Goal: Task Accomplishment & Management: Use online tool/utility

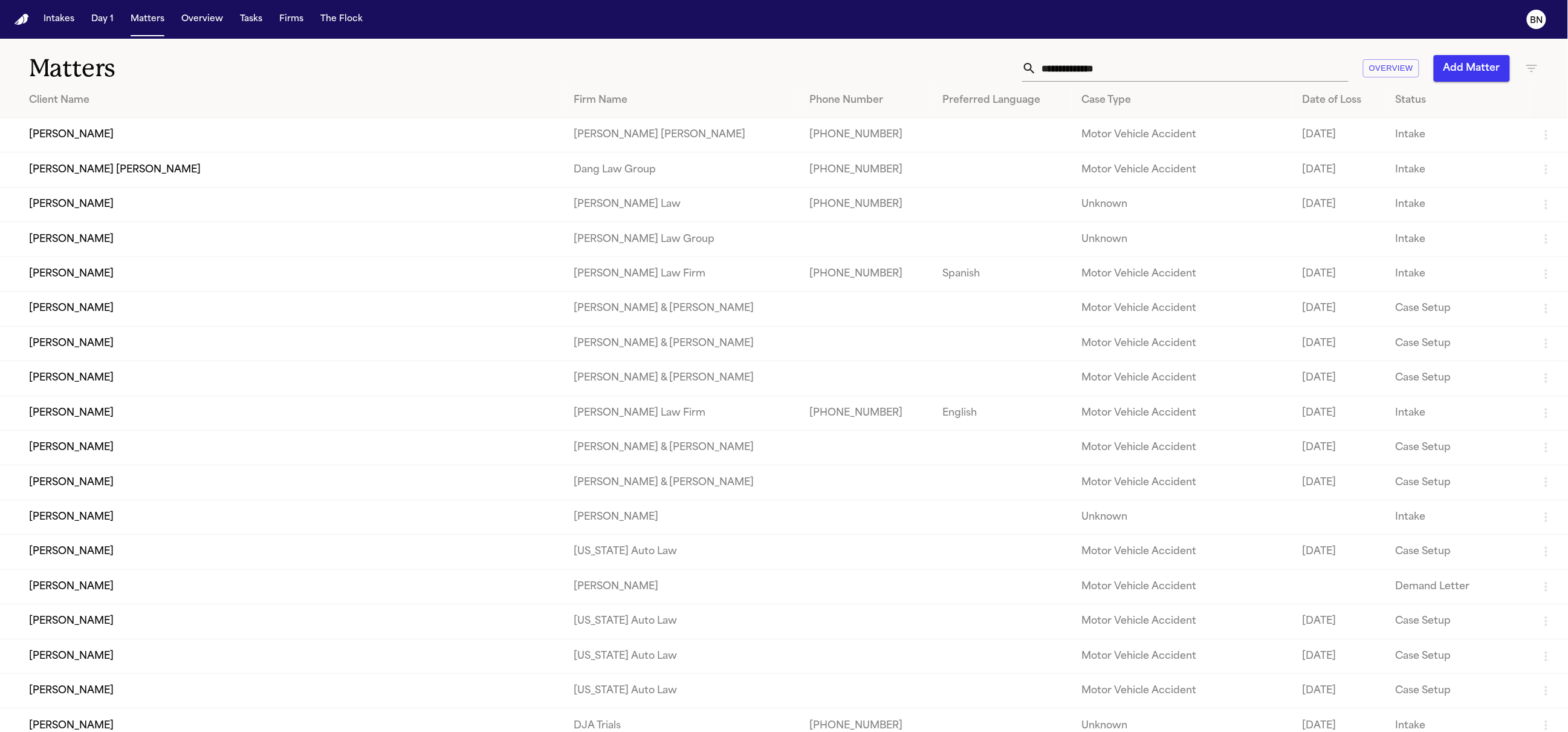
click at [1083, 76] on input "text" at bounding box center [1192, 68] width 312 height 27
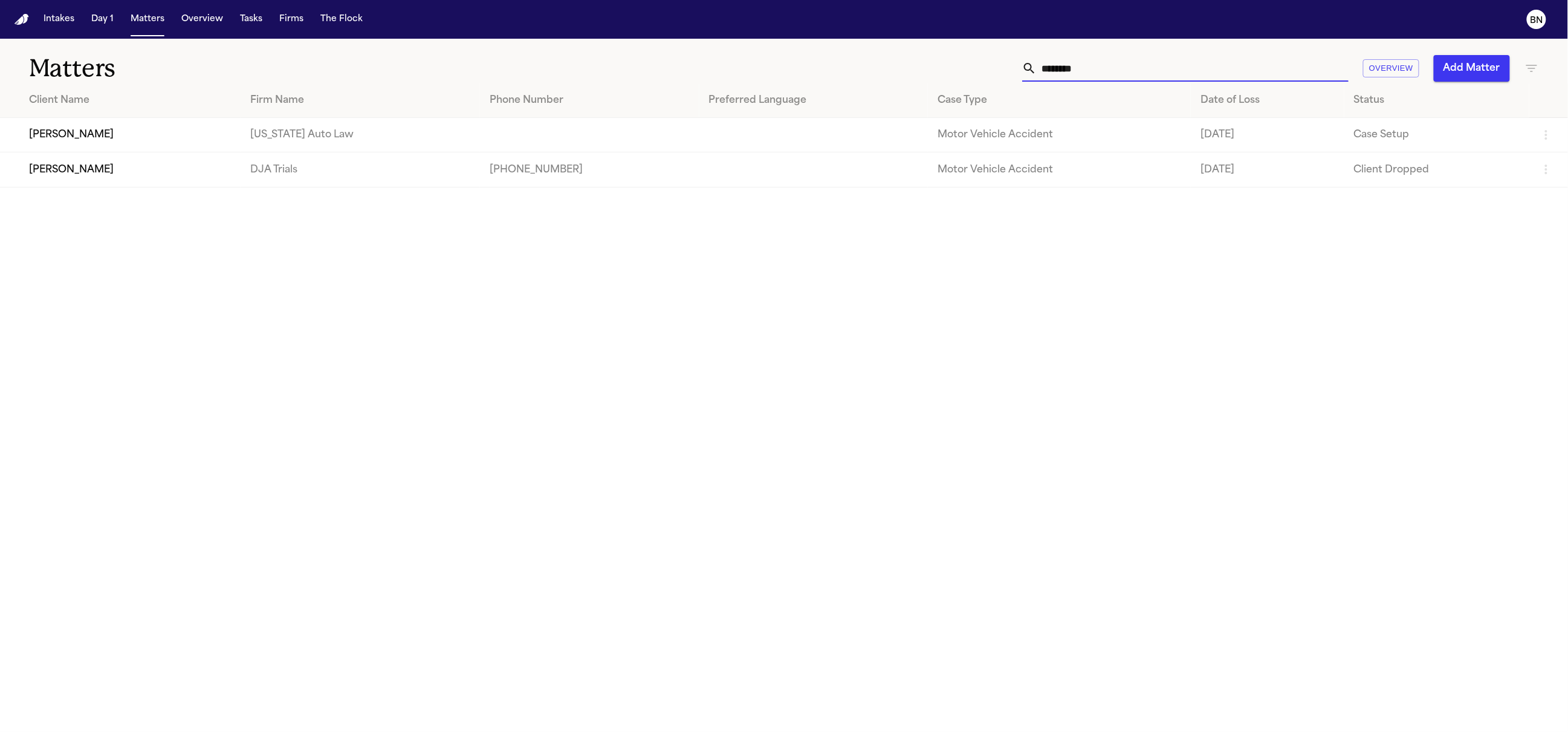
type input "********"
click at [89, 140] on td "[PERSON_NAME]" at bounding box center [120, 135] width 240 height 35
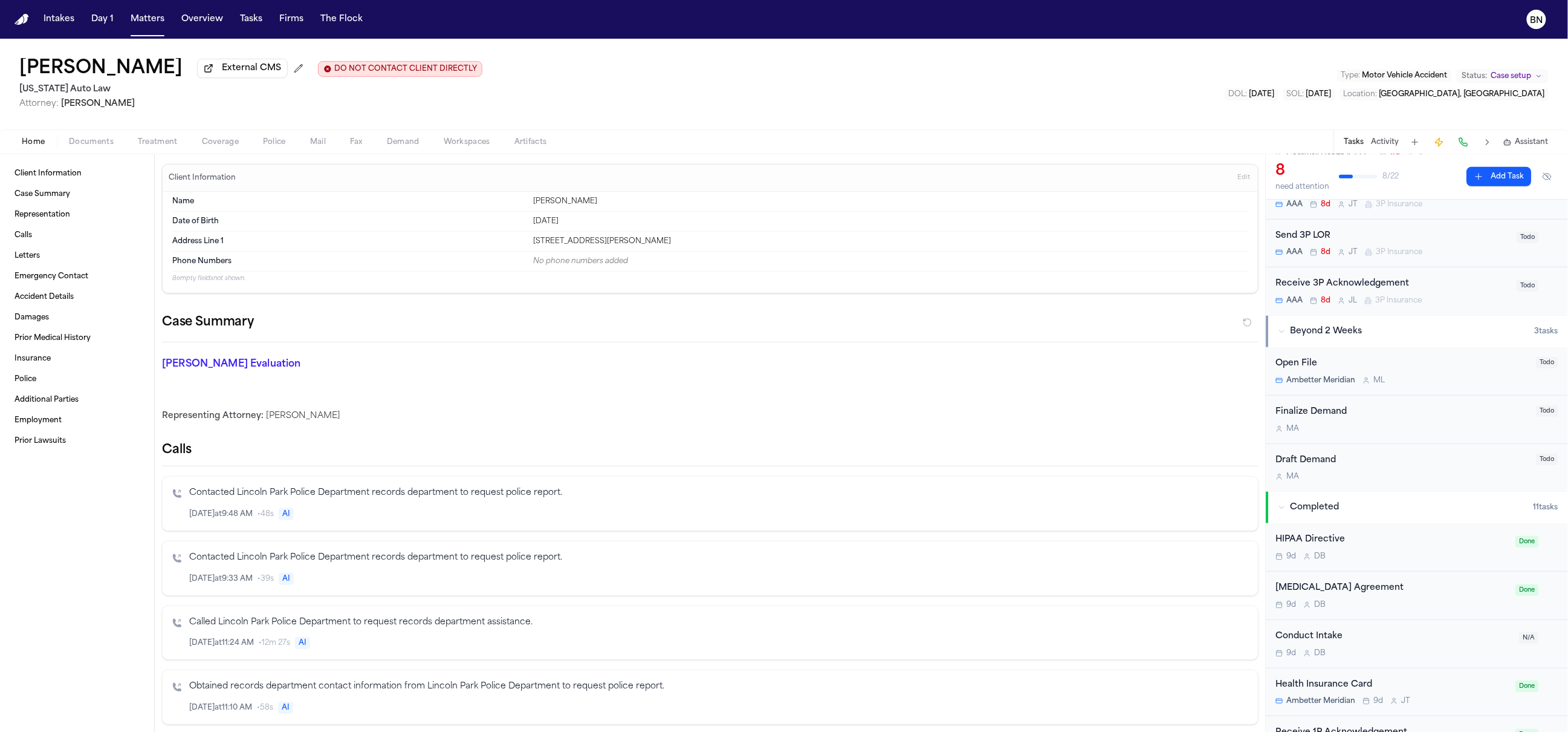
scroll to position [322, 0]
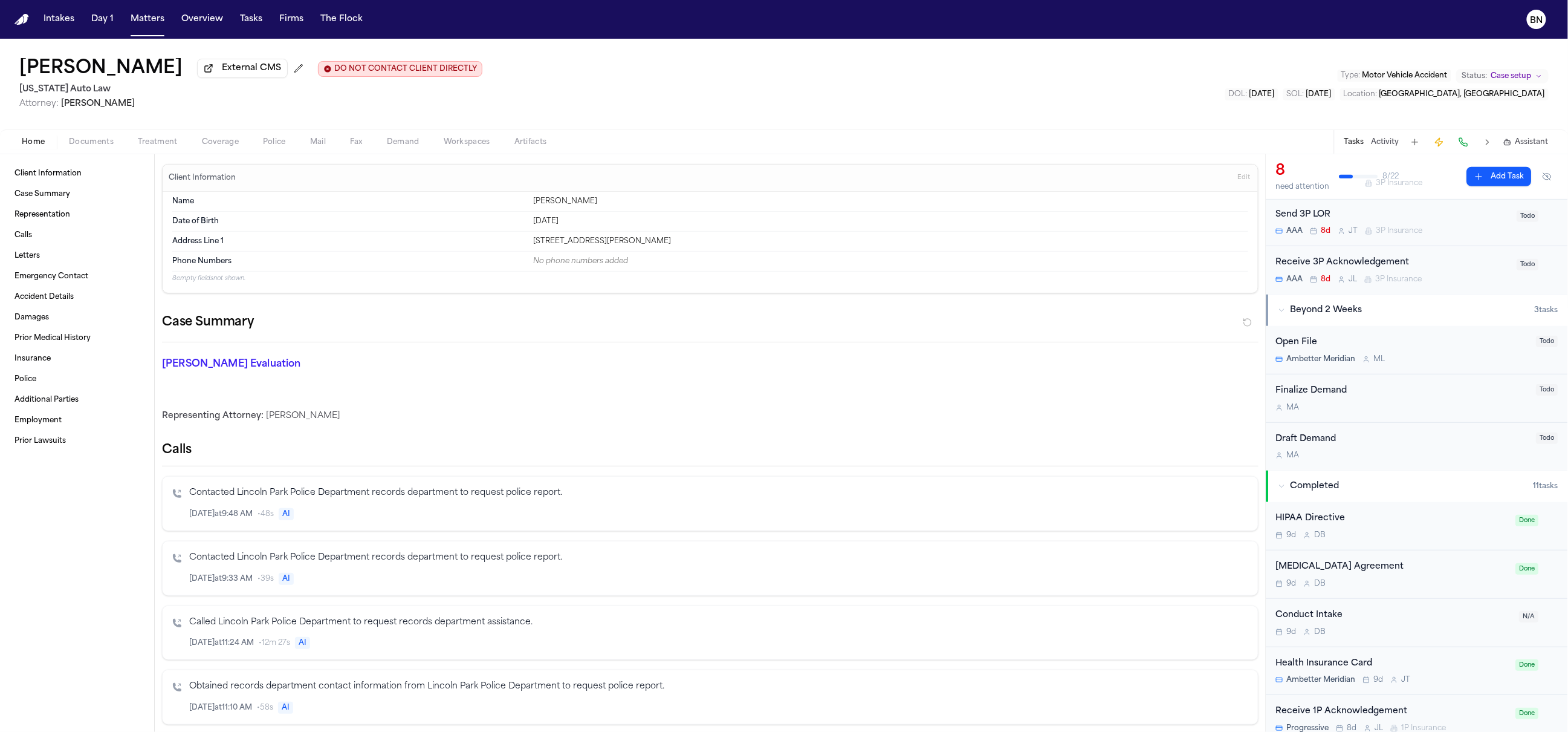
click at [220, 143] on span "Coverage" at bounding box center [220, 142] width 37 height 10
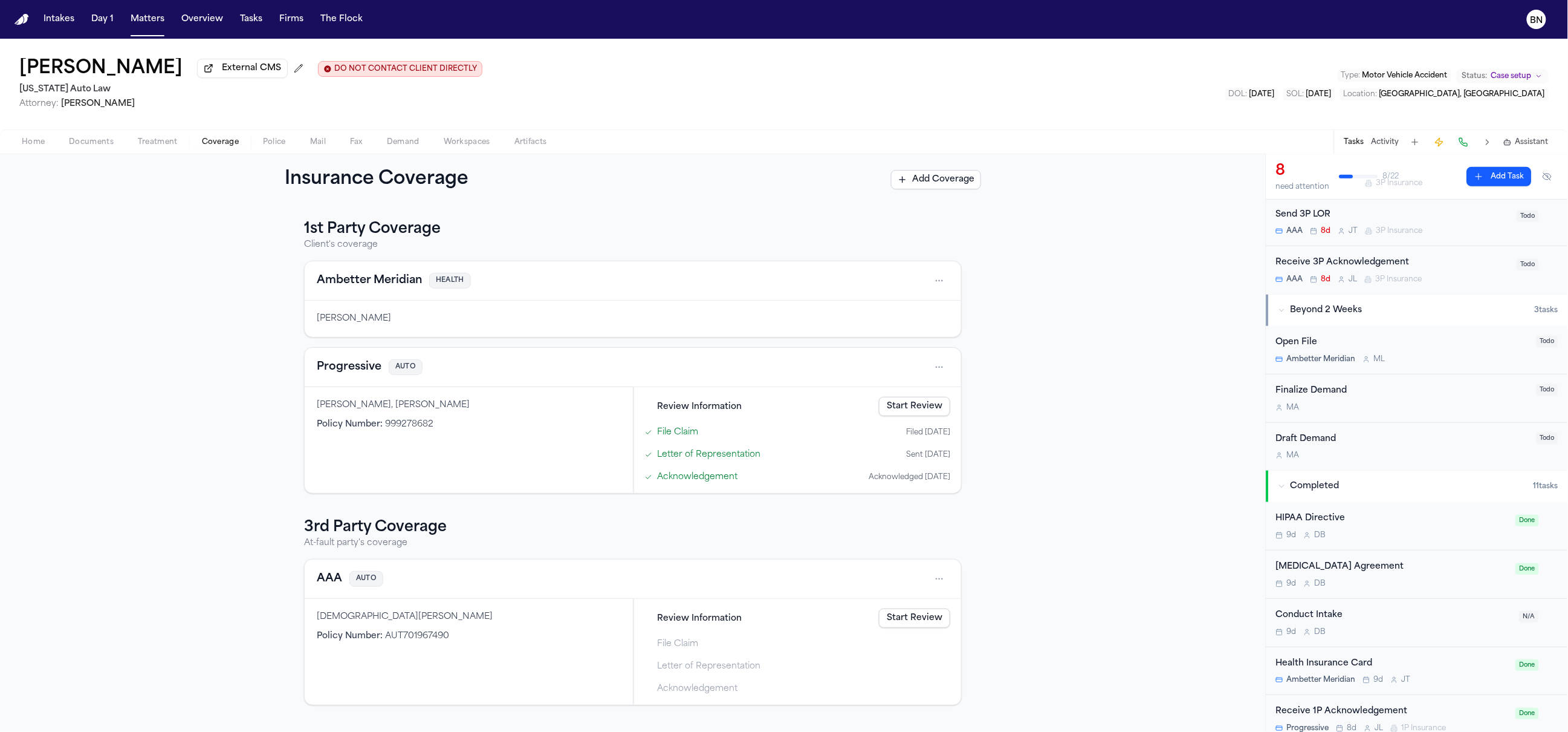
click at [718, 620] on span "Review Information" at bounding box center [699, 618] width 85 height 12
click at [946, 631] on div "Review Information Start Review" at bounding box center [797, 618] width 315 height 27
click at [938, 628] on link "Start Review" at bounding box center [914, 618] width 72 height 19
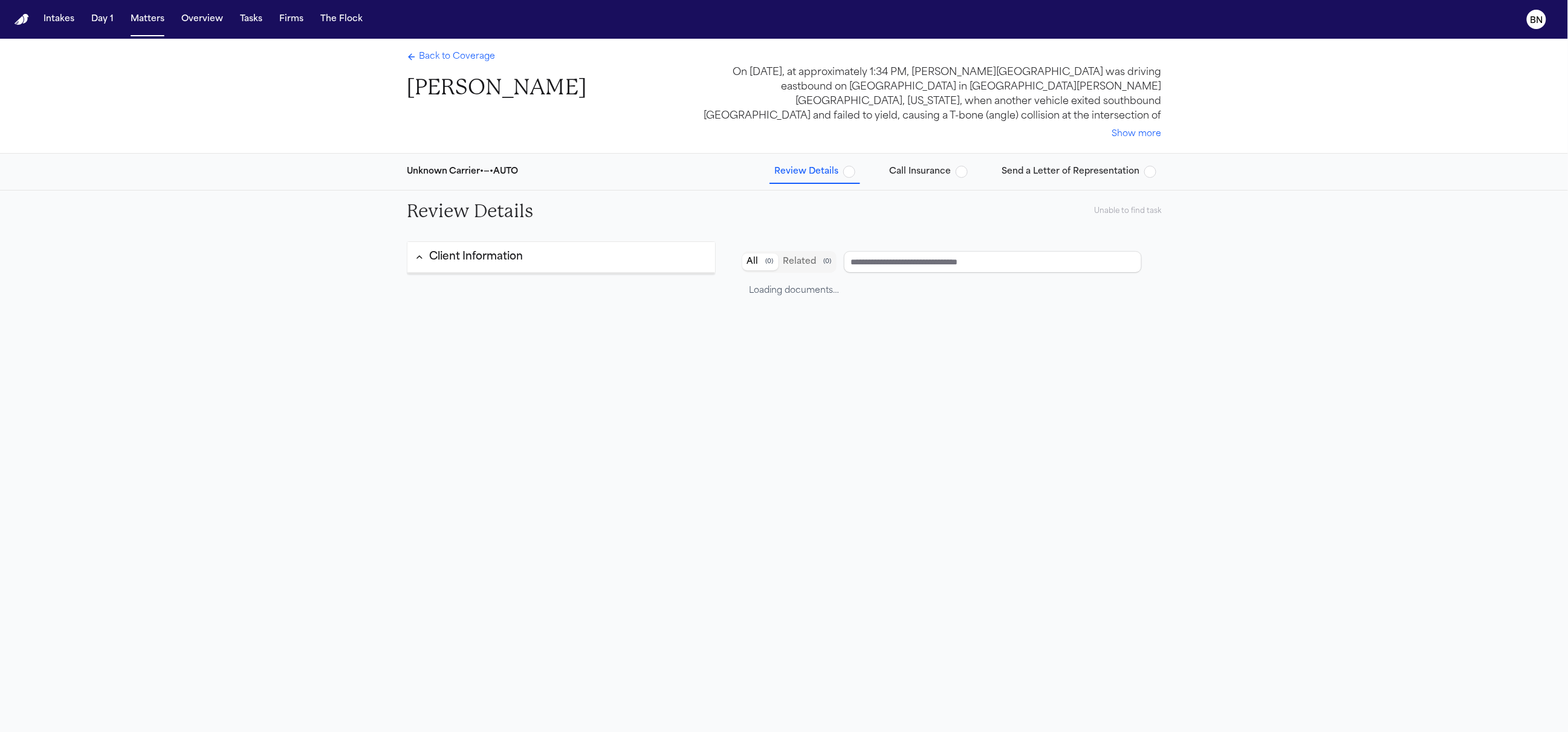
type input "***"
click at [498, 256] on div "Vehicle Information" at bounding box center [479, 257] width 101 height 15
click at [496, 257] on div "Vehicle Information" at bounding box center [479, 257] width 101 height 15
click at [462, 65] on div "Back to Coverage [PERSON_NAME]" at bounding box center [496, 76] width 179 height 50
click at [471, 63] on span "Back to Coverage" at bounding box center [457, 57] width 76 height 12
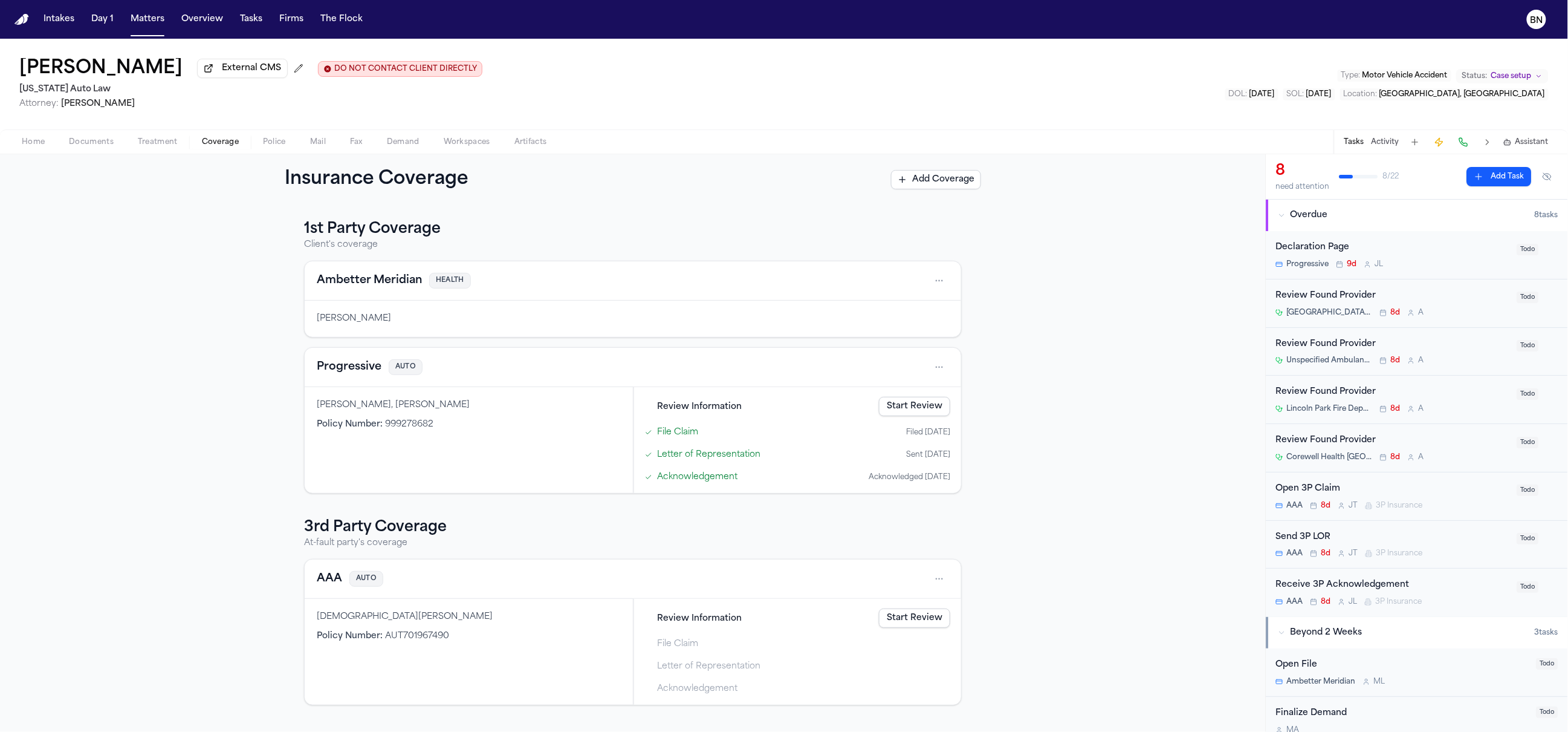
click at [323, 587] on button "AAA" at bounding box center [329, 579] width 25 height 17
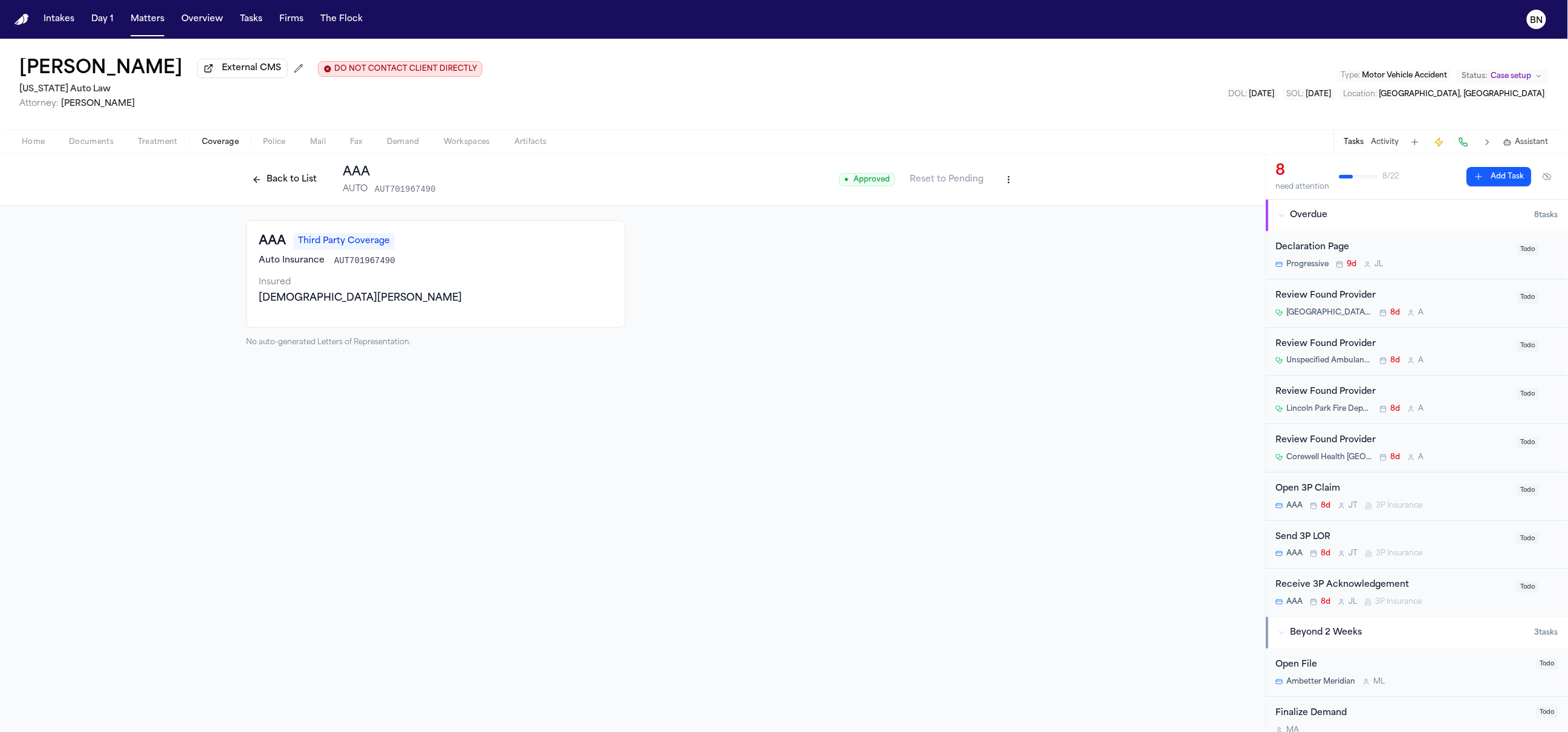
click at [222, 139] on span "Coverage" at bounding box center [220, 142] width 37 height 10
click at [223, 144] on span "Coverage" at bounding box center [220, 142] width 37 height 10
click at [282, 186] on button "Back to List" at bounding box center [284, 180] width 77 height 19
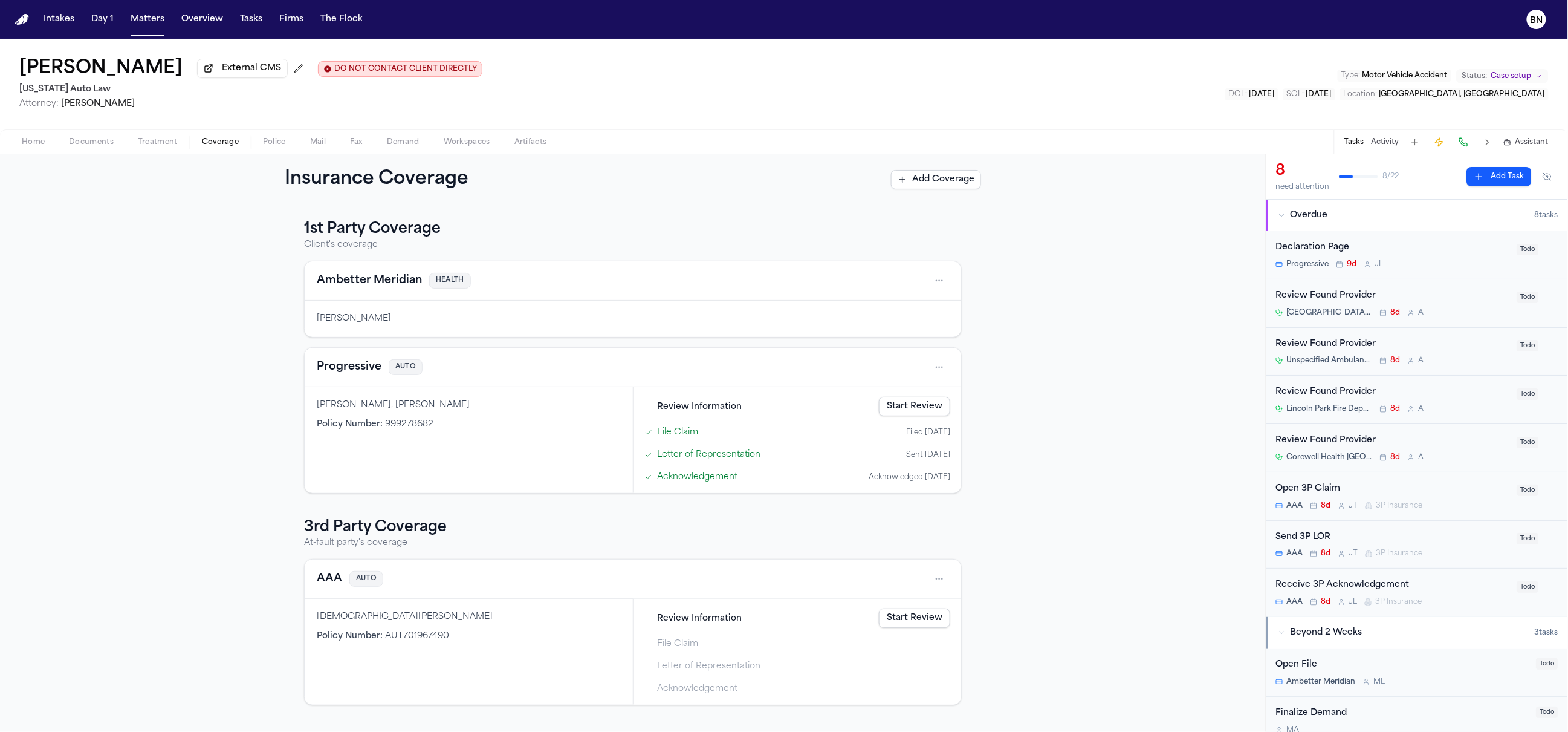
click at [892, 623] on link "Start Review" at bounding box center [914, 618] width 72 height 19
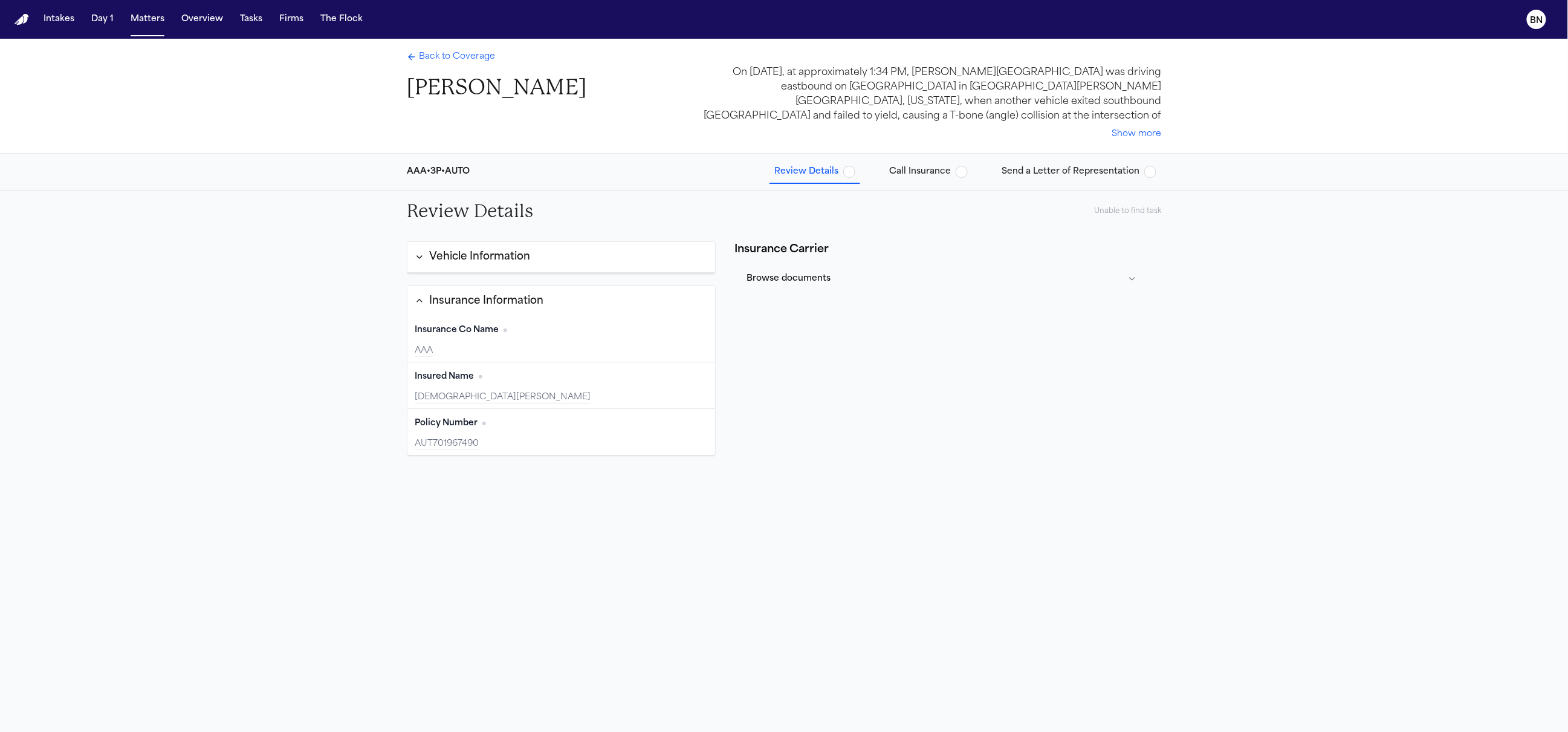
click at [429, 255] on div "Vehicle Information" at bounding box center [479, 257] width 101 height 15
click at [400, 240] on div "Vehicle Information Insurance Information Insurance Co Name Edit AAA Insured Na…" at bounding box center [784, 556] width 774 height 647
